Goal: Task Accomplishment & Management: Complete application form

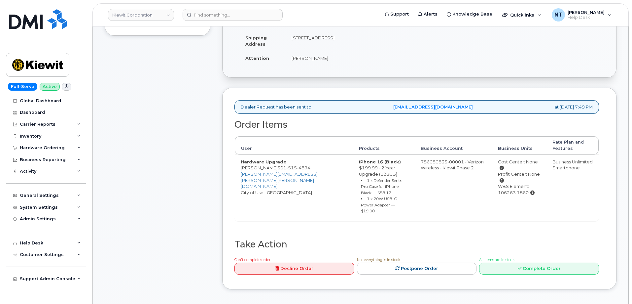
scroll to position [165, 0]
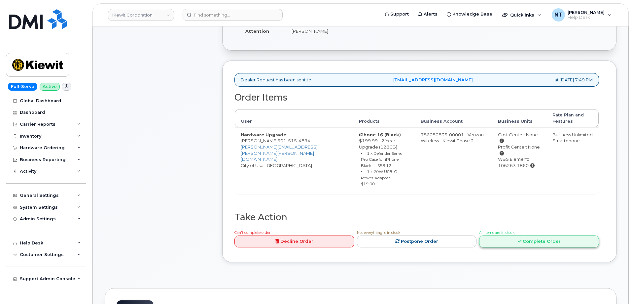
click at [551, 235] on link "Complete Order" at bounding box center [539, 241] width 120 height 12
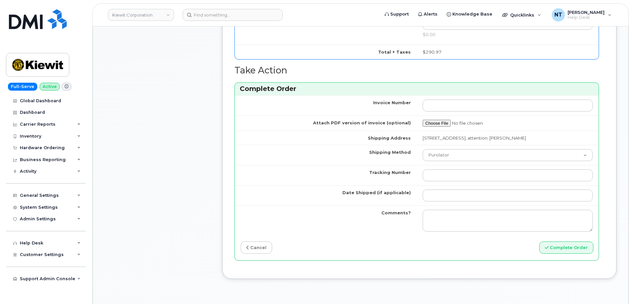
scroll to position [529, 0]
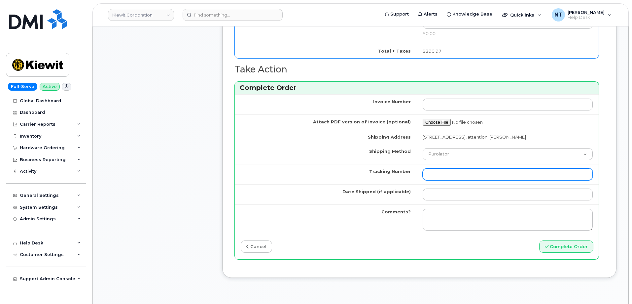
click at [448, 169] on input "Tracking Number" at bounding box center [508, 174] width 170 height 12
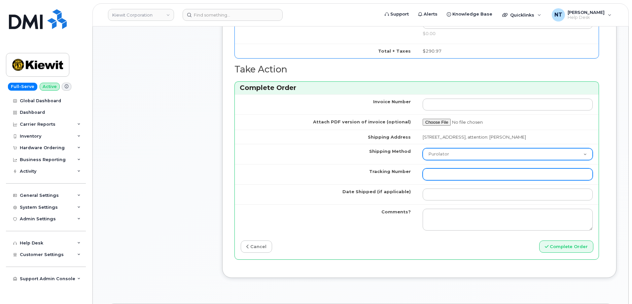
paste input "444401123089"
type input "444401123089"
click at [456, 148] on select "Purolator UPS FedEx Canada Post Courier Other Drop Off Pick Up" at bounding box center [508, 154] width 170 height 12
select select "FedEx"
click at [423, 148] on select "Purolator UPS FedEx Canada Post Courier Other Drop Off Pick Up" at bounding box center [508, 154] width 170 height 12
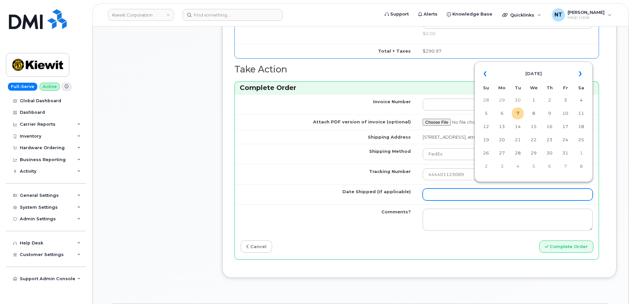
click at [443, 188] on input "Date Shipped (if applicable)" at bounding box center [508, 194] width 170 height 12
drag, startPoint x: 521, startPoint y: 115, endPoint x: 507, endPoint y: 123, distance: 16.0
click at [521, 115] on td "7" at bounding box center [518, 113] width 12 height 12
type input "[DATE]"
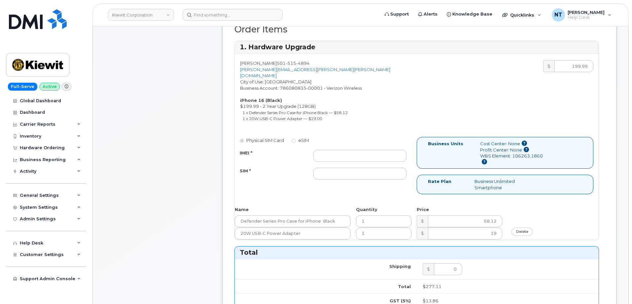
scroll to position [231, 0]
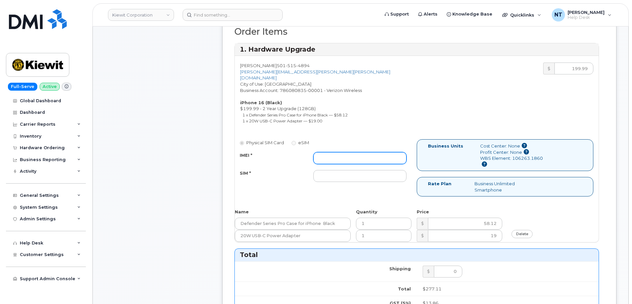
click at [331, 152] on input "IMEI *" at bounding box center [360, 158] width 93 height 12
paste input "356422161581174"
type input "356422161581174"
click at [338, 174] on input "SIM *" at bounding box center [360, 176] width 93 height 12
paste input "89049032007408885200215584692296"
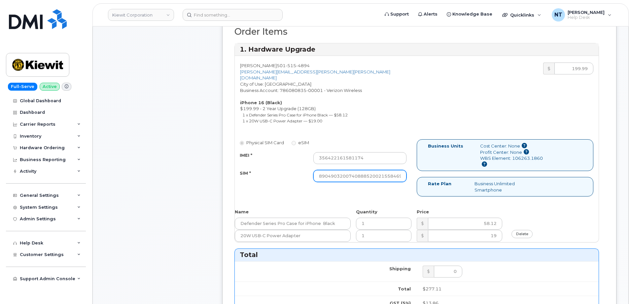
scroll to position [0, 13]
type input "89049032007408885200215584692296"
drag, startPoint x: 381, startPoint y: 169, endPoint x: 412, endPoint y: 171, distance: 31.7
click at [412, 171] on div "Physical SIM Card eSIM IMEI * 356422161581174 SIM * 890490320074088852002155846…" at bounding box center [326, 163] width 182 height 49
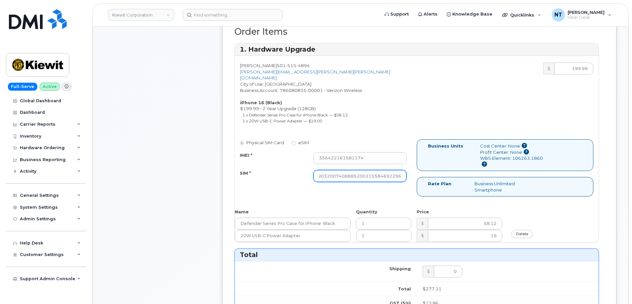
scroll to position [0, 0]
click at [381, 173] on input "89049032007408885200215584692296" at bounding box center [360, 176] width 93 height 12
drag, startPoint x: 381, startPoint y: 171, endPoint x: 435, endPoint y: 177, distance: 54.5
click at [435, 177] on div "Physical SIM Card eSIM IMEI * 356422161581174 SIM * 890490320074088852002155846…" at bounding box center [417, 170] width 364 height 63
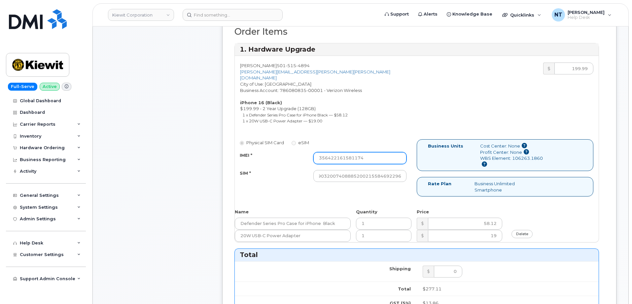
click at [367, 155] on input "356422161581174" at bounding box center [360, 158] width 93 height 12
drag, startPoint x: 363, startPoint y: 170, endPoint x: 446, endPoint y: 180, distance: 84.1
click at [446, 180] on div "Physical SIM Card eSIM IMEI * 356422161581174 SIM * 890490320074088852002155846…" at bounding box center [417, 170] width 364 height 63
click at [202, 188] on div "Comments Leave Comment" at bounding box center [158, 224] width 106 height 721
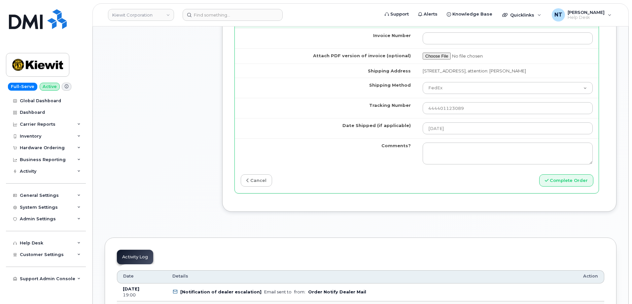
scroll to position [562, 0]
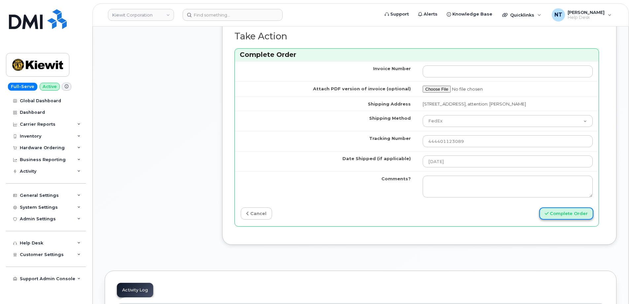
click at [574, 210] on button "Complete Order" at bounding box center [566, 213] width 54 height 12
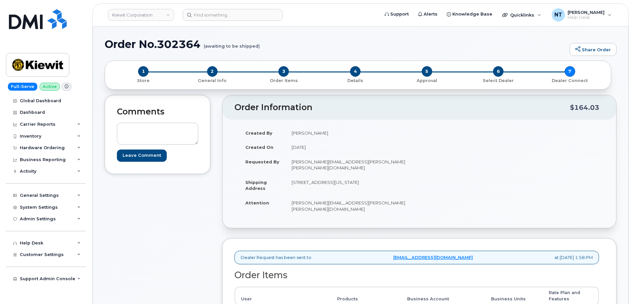
drag, startPoint x: 292, startPoint y: 175, endPoint x: 385, endPoint y: 183, distance: 93.5
click at [385, 183] on td "11501 42nd Platsmouth Nebraska 68048, Soda Springs, ID, 83276, USA" at bounding box center [350, 185] width 129 height 20
click at [345, 179] on td "11501 42nd Platsmouth Nebraska 68048, Soda Springs, ID, 83276, USA" at bounding box center [350, 185] width 129 height 20
drag, startPoint x: 293, startPoint y: 176, endPoint x: 347, endPoint y: 180, distance: 54.0
click at [347, 180] on td "11501 42nd Platsmouth Nebraska 68048, Soda Springs, ID, 83276, USA" at bounding box center [350, 185] width 129 height 20
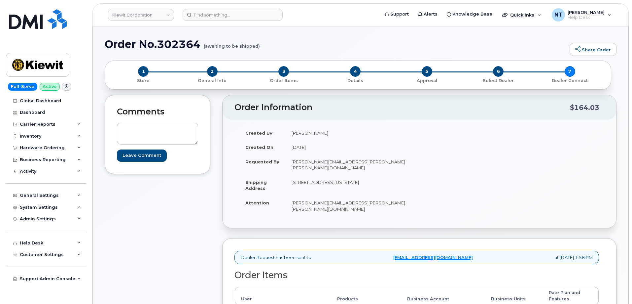
click at [346, 180] on td "11501 42nd Platsmouth Nebraska 68048, Soda Springs, ID, 83276, USA" at bounding box center [350, 185] width 129 height 20
drag, startPoint x: 290, startPoint y: 176, endPoint x: 346, endPoint y: 182, distance: 55.5
click at [346, 182] on td "11501 42nd Platsmouth Nebraska 68048, Soda Springs, ID, 83276, USA" at bounding box center [350, 185] width 129 height 20
copy td "11501 42nd Platsmouth Nebraska 68048, Soda Springs, ID, 83276, USA"
click at [288, 177] on td "11501 42nd Platsmouth Nebraska 68048, Soda Springs, ID, 83276, USA" at bounding box center [350, 185] width 129 height 20
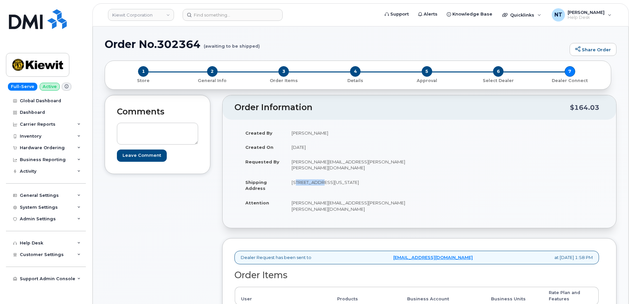
drag, startPoint x: 290, startPoint y: 176, endPoint x: 319, endPoint y: 176, distance: 28.7
click at [319, 176] on td "11501 42nd Platsmouth Nebraska 68048, Soda Springs, ID, 83276, USA" at bounding box center [350, 185] width 129 height 20
drag, startPoint x: 331, startPoint y: 182, endPoint x: 317, endPoint y: 183, distance: 13.5
click at [317, 183] on td "11501 42nd Platsmouth Nebraska 68048, Soda Springs, ID, 83276, USA" at bounding box center [350, 185] width 129 height 20
copy td "83276"
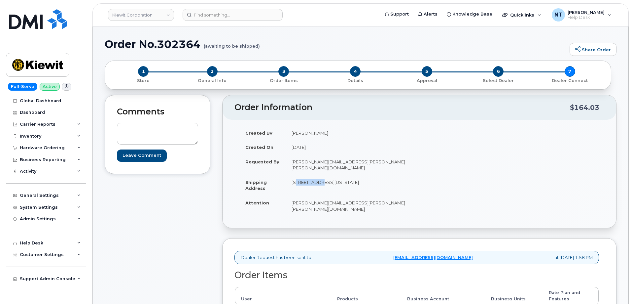
drag, startPoint x: 293, startPoint y: 174, endPoint x: 347, endPoint y: 182, distance: 54.7
click at [347, 182] on td "11501 42nd Platsmouth Nebraska 68048, Soda Springs, ID, 83276, USA" at bounding box center [350, 185] width 129 height 20
copy td "11501 42nd Platsmouth Nebraska 68048, Soda Springs, ID, 83276, USA"
click at [322, 181] on td "11501 42nd Platsmouth Nebraska 68048, Soda Springs, ID, 83276, USA" at bounding box center [350, 185] width 129 height 20
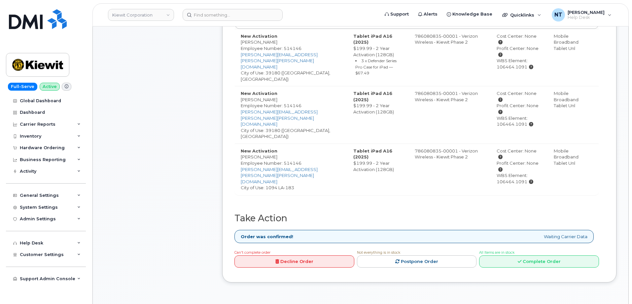
scroll to position [264, 0]
click at [546, 254] on link "Complete Order" at bounding box center [539, 260] width 120 height 12
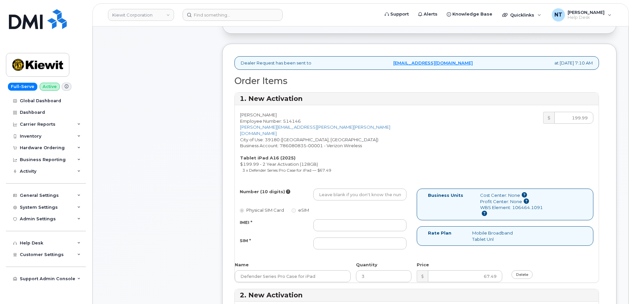
scroll to position [165, 0]
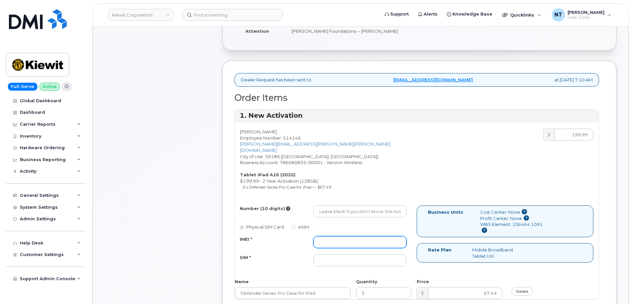
click at [350, 238] on input "IMEI *" at bounding box center [360, 242] width 93 height 12
paste input "352302616864611"
type input "352302616864611"
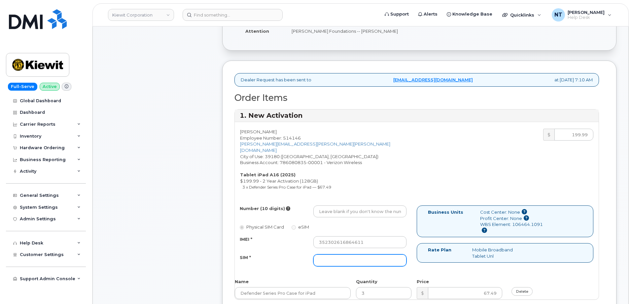
click at [343, 260] on div "Number (10 digits) Physical SIM Card eSIM IMEI * 352302616864611 SIM *" at bounding box center [326, 238] width 182 height 67
paste input "89049032007408888700218914434467"
type input "89049032007408888700218914434467"
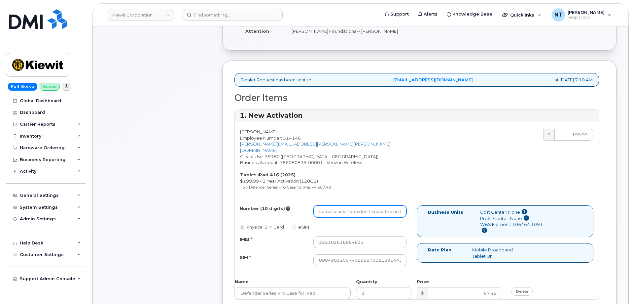
click at [336, 205] on input "Number (10 digits)" at bounding box center [360, 211] width 93 height 12
paste input "769-203-9478"
click at [341, 208] on input "769-203-9478" at bounding box center [360, 211] width 93 height 12
click at [319, 207] on input "7692039478" at bounding box center [360, 211] width 93 height 12
drag, startPoint x: 329, startPoint y: 207, endPoint x: 336, endPoint y: 211, distance: 8.2
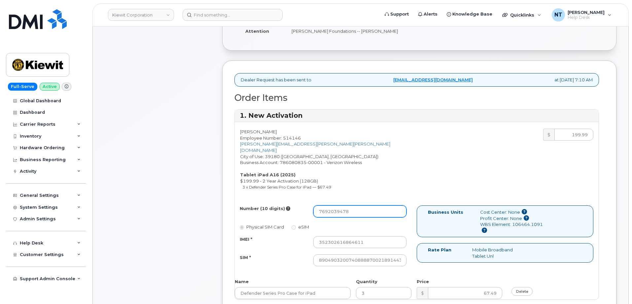
click at [336, 211] on div "Number (10 digits) 7692039478 Physical SIM Card eSIM IMEI * 352302616864611 SIM…" at bounding box center [326, 238] width 182 height 67
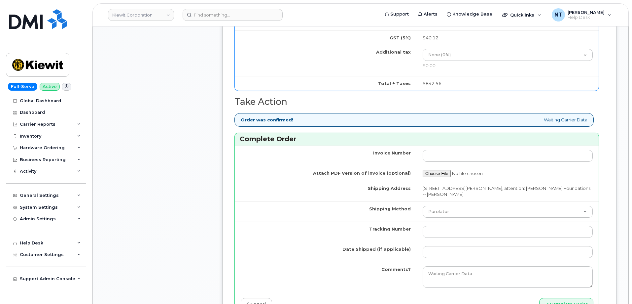
scroll to position [859, 0]
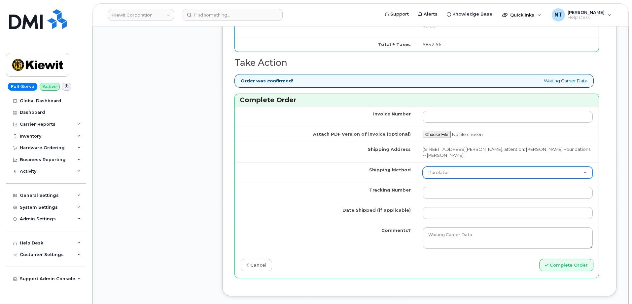
type input "7692039478"
click at [454, 166] on select "Purolator UPS FedEx Canada Post Courier Other Drop Off Pick Up" at bounding box center [508, 172] width 170 height 12
select select "FedEx"
click at [423, 166] on select "Purolator UPS FedEx Canada Post Courier Other Drop Off Pick Up" at bounding box center [508, 172] width 170 height 12
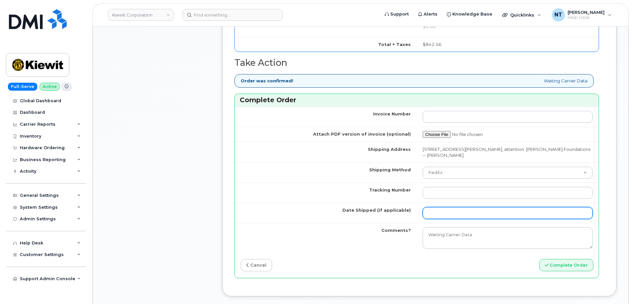
drag, startPoint x: 446, startPoint y: 191, endPoint x: 450, endPoint y: 193, distance: 4.7
click at [446, 207] on input "Date Shipped (if applicable)" at bounding box center [508, 213] width 170 height 12
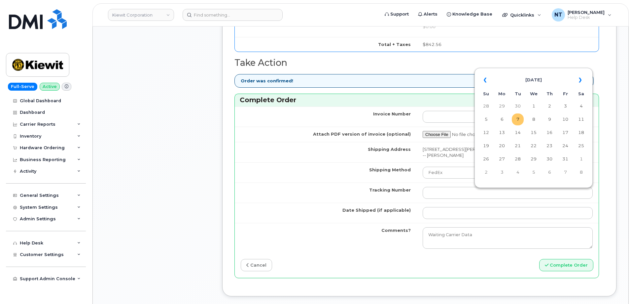
click at [520, 119] on td "7" at bounding box center [518, 119] width 12 height 12
type input "[DATE]"
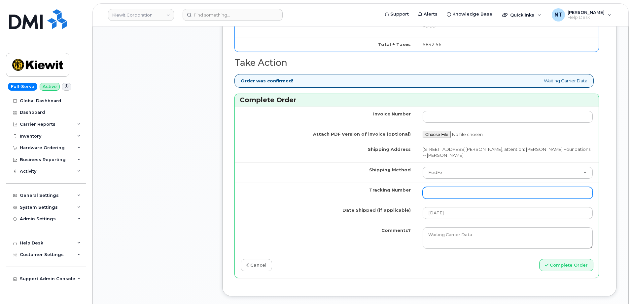
click at [444, 187] on input "Tracking Number" at bounding box center [508, 193] width 170 height 12
paste input "444401123104"
type input "444401123104"
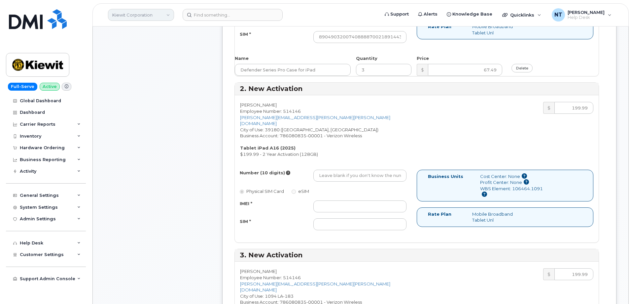
scroll to position [396, 0]
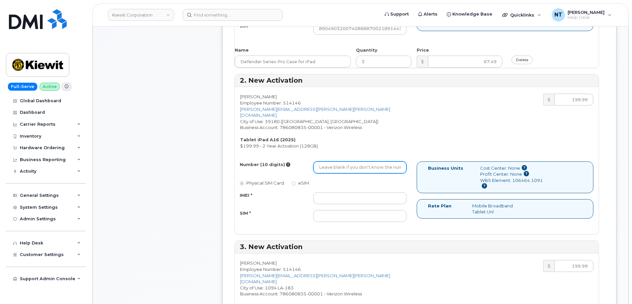
click at [338, 161] on input "Number (10 digits)" at bounding box center [360, 167] width 93 height 12
paste input "769-203-0751"
click at [340, 161] on input "769-203-0751" at bounding box center [360, 167] width 93 height 12
drag, startPoint x: 329, startPoint y: 156, endPoint x: 337, endPoint y: 155, distance: 8.0
click at [337, 161] on input "7692030751" at bounding box center [360, 167] width 93 height 12
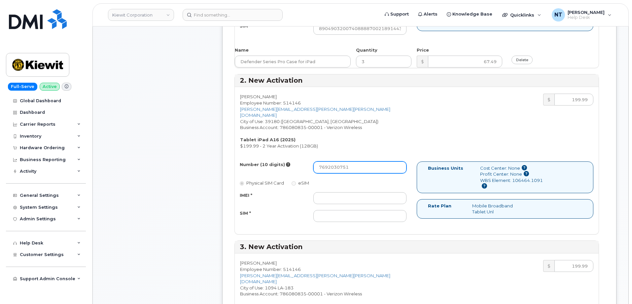
type input "7692030751"
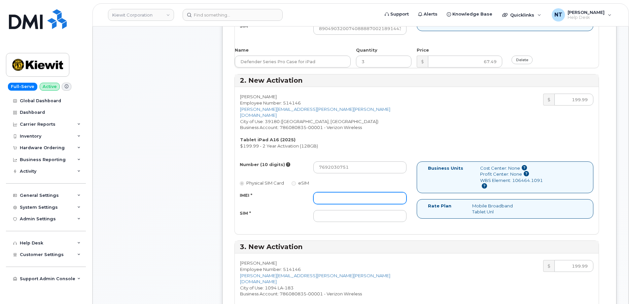
click at [355, 192] on input "IMEI *" at bounding box center [360, 198] width 93 height 12
paste input "352302618087526"
type input "352302618087526"
click at [347, 210] on input "SIM *" at bounding box center [360, 216] width 93 height 12
paste input "89049032007408888700218925459778"
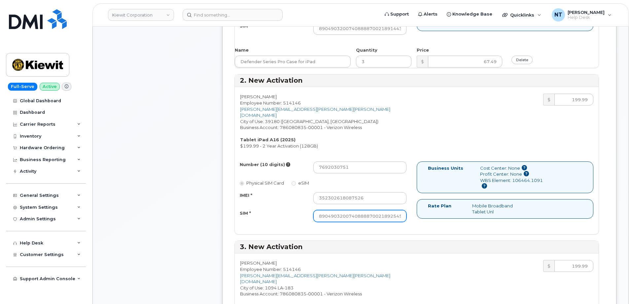
scroll to position [0, 13]
type input "89049032007408888700218925459778"
click at [133, 210] on div "Comments Leave Comment" at bounding box center [158, 233] width 106 height 1070
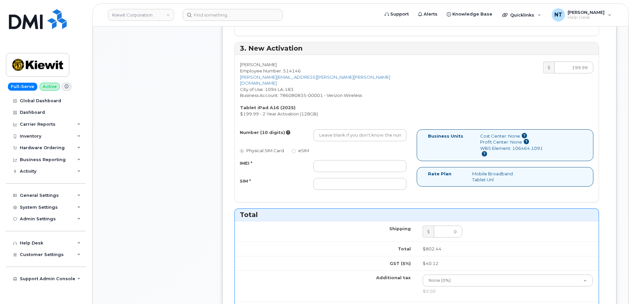
scroll to position [562, 0]
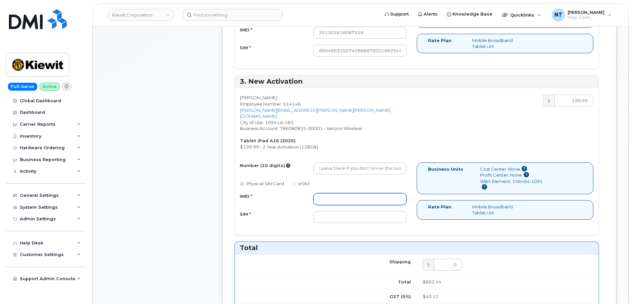
click at [345, 193] on input "IMEI *" at bounding box center [360, 199] width 93 height 12
paste input "352302616843961"
type input "352302616843961"
click at [341, 211] on input "SIM *" at bounding box center [360, 217] width 93 height 12
paste input "89049032007408888700219011026194"
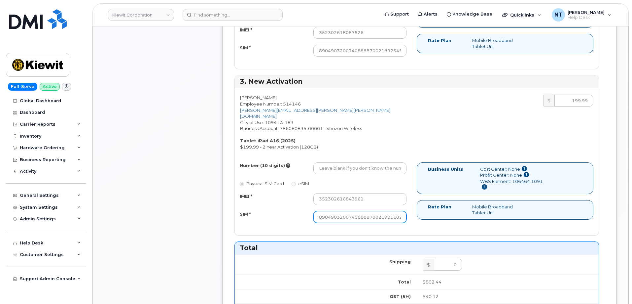
scroll to position [0, 13]
type input "89049032007408888700219011026194"
click at [349, 162] on input "Number (10 digits)" at bounding box center [360, 168] width 93 height 12
paste input "769-203-9494"
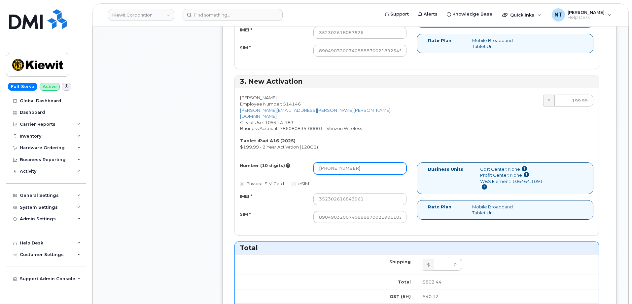
click at [341, 162] on input "769-203-9494" at bounding box center [360, 168] width 93 height 12
click at [317, 162] on input "7692039494" at bounding box center [360, 168] width 93 height 12
drag, startPoint x: 328, startPoint y: 151, endPoint x: 336, endPoint y: 152, distance: 7.6
click at [336, 162] on input "7692039494" at bounding box center [360, 168] width 93 height 12
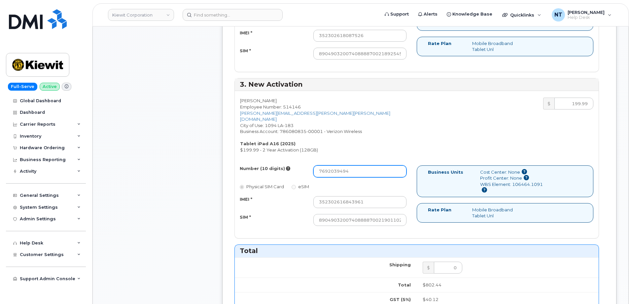
scroll to position [562, 0]
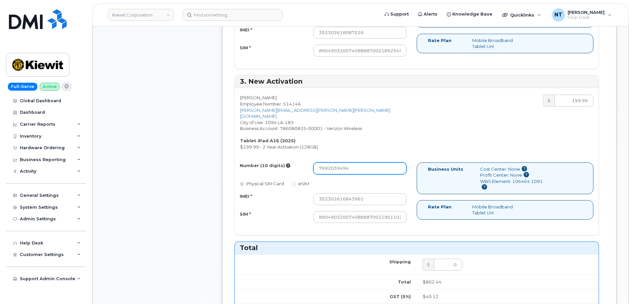
type input "7692039494"
click at [181, 182] on div "Comments Leave Comment" at bounding box center [158, 68] width 106 height 1070
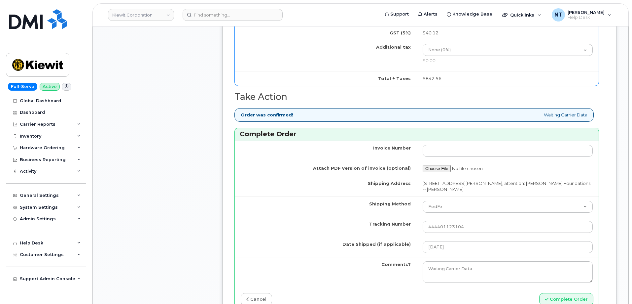
scroll to position [859, 0]
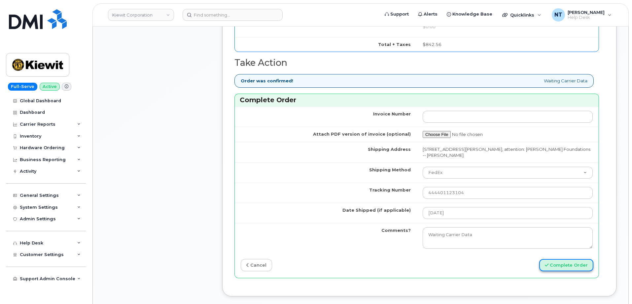
click at [571, 259] on button "Complete Order" at bounding box center [566, 265] width 54 height 12
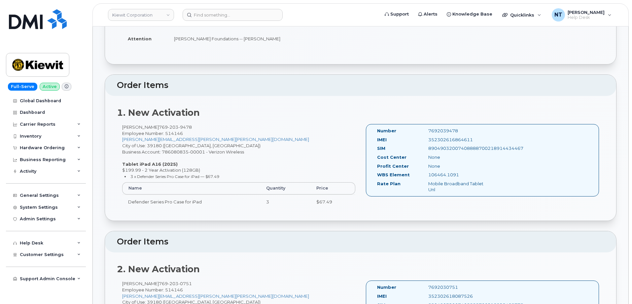
scroll to position [132, 0]
